Goal: Information Seeking & Learning: Learn about a topic

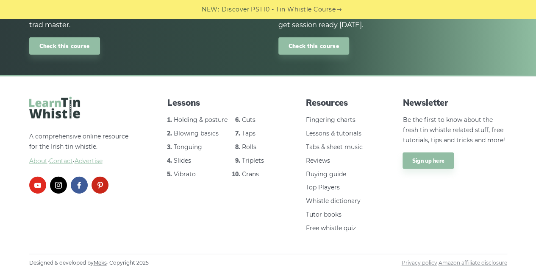
scroll to position [1150, 0]
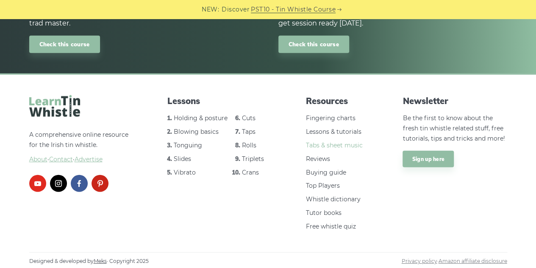
click at [349, 147] on link "Tabs & sheet music" at bounding box center [334, 145] width 57 height 8
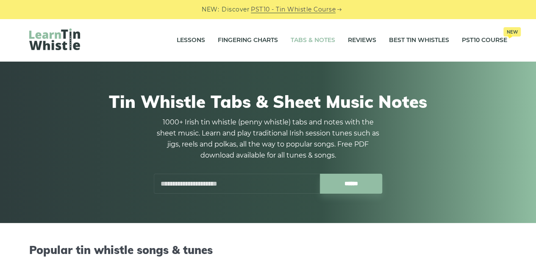
drag, startPoint x: 540, startPoint y: 29, endPoint x: 542, endPoint y: 17, distance: 13.0
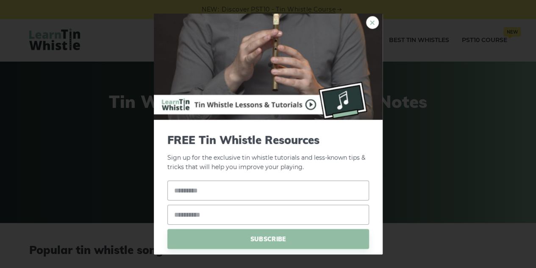
click at [366, 22] on link "×" at bounding box center [372, 22] width 13 height 13
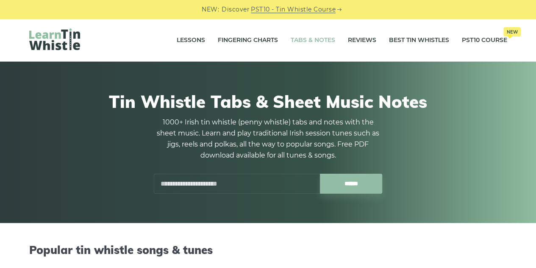
click at [315, 41] on link "Tabs & Notes" at bounding box center [313, 40] width 45 height 21
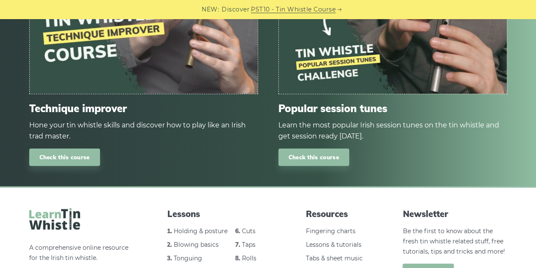
scroll to position [1151, 0]
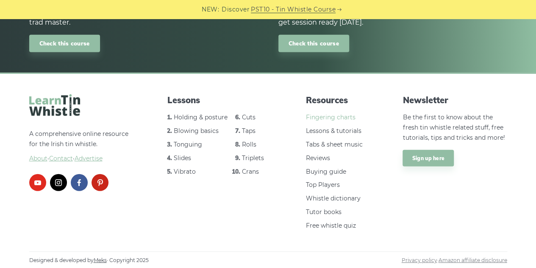
click at [325, 116] on link "Fingering charts" at bounding box center [331, 117] width 50 height 8
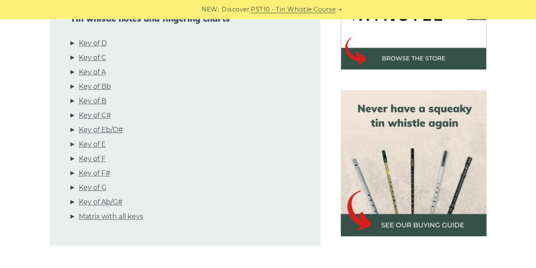
scroll to position [325, 0]
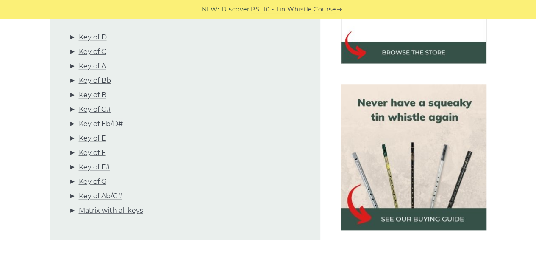
drag, startPoint x: 539, startPoint y: 12, endPoint x: 542, endPoint y: 28, distance: 15.6
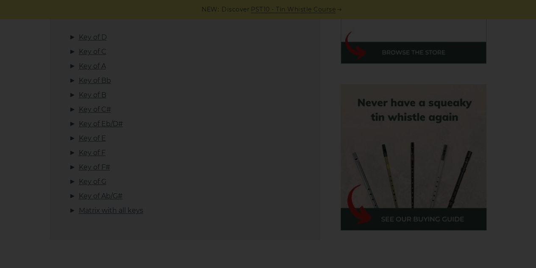
click at [210, 79] on div "×" at bounding box center [268, 134] width 536 height 268
click at [103, 39] on div "×" at bounding box center [268, 134] width 536 height 268
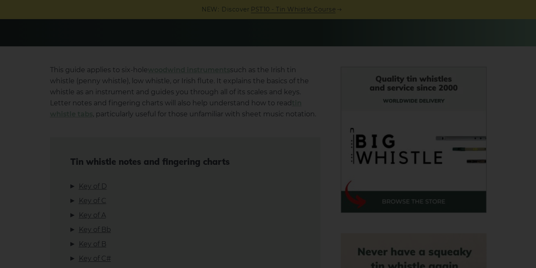
scroll to position [0, 0]
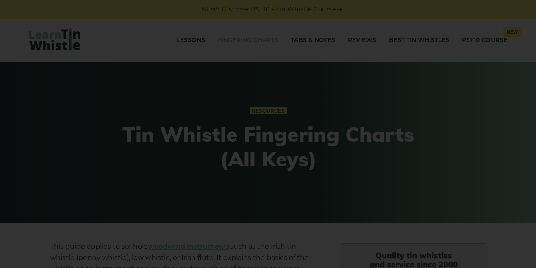
click at [260, 98] on div "×" at bounding box center [268, 134] width 536 height 268
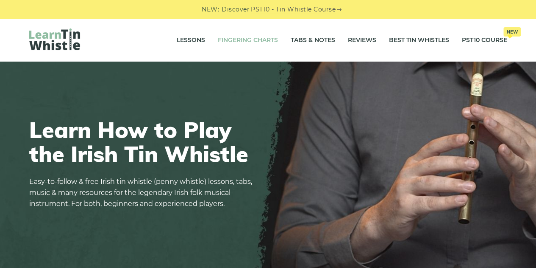
click at [265, 41] on link "Fingering Charts" at bounding box center [248, 40] width 60 height 21
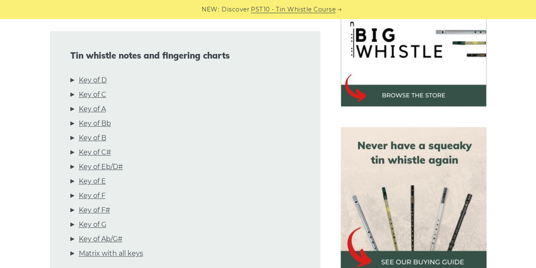
scroll to position [258, 0]
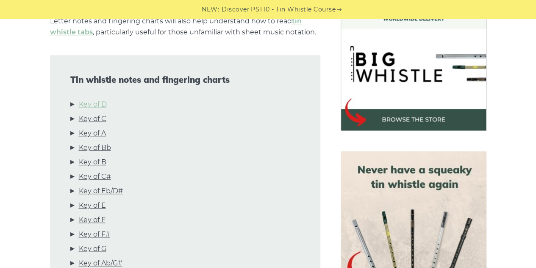
click at [101, 106] on link "Key of D" at bounding box center [93, 104] width 28 height 11
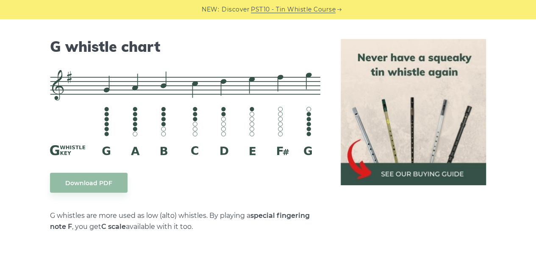
scroll to position [4317, 0]
